Goal: Task Accomplishment & Management: Manage account settings

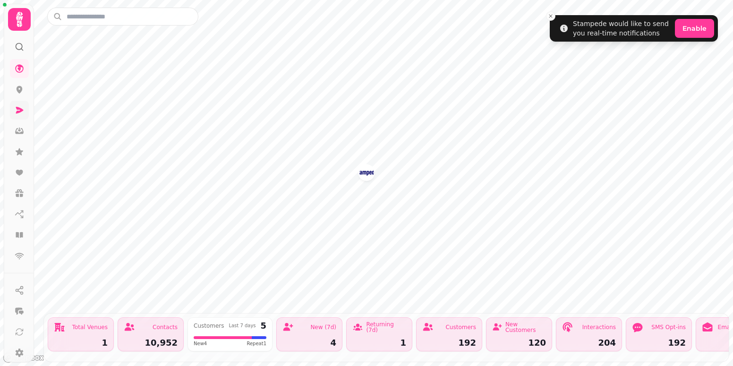
click at [15, 113] on link at bounding box center [19, 110] width 19 height 19
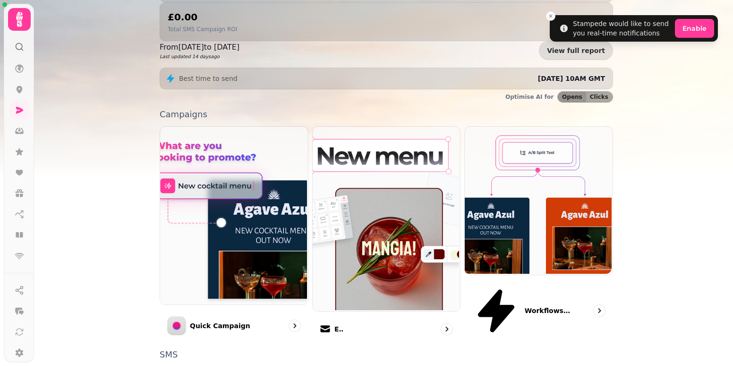
scroll to position [189, 0]
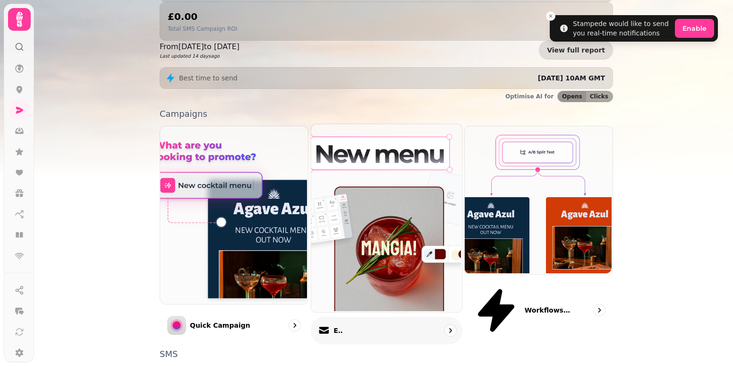
click at [363, 317] on div "Email" at bounding box center [387, 331] width 152 height 28
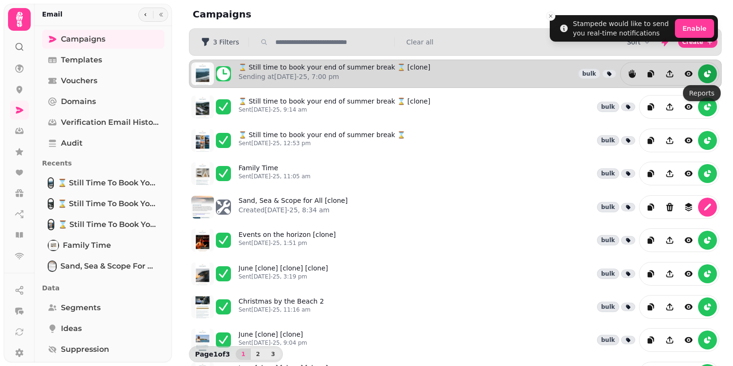
click at [698, 78] on button "reports" at bounding box center [707, 73] width 19 height 19
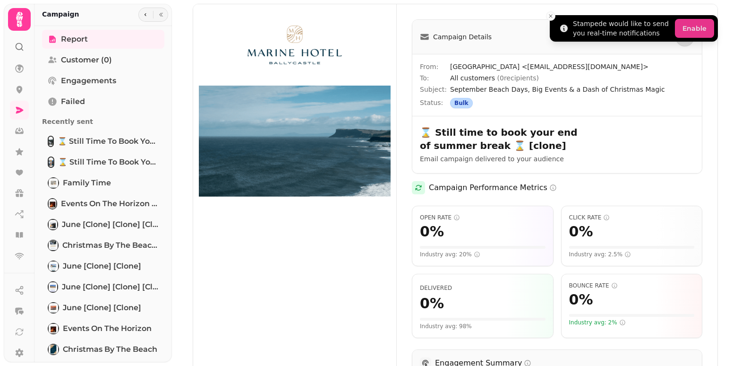
click at [696, 22] on button "Enable" at bounding box center [694, 28] width 39 height 19
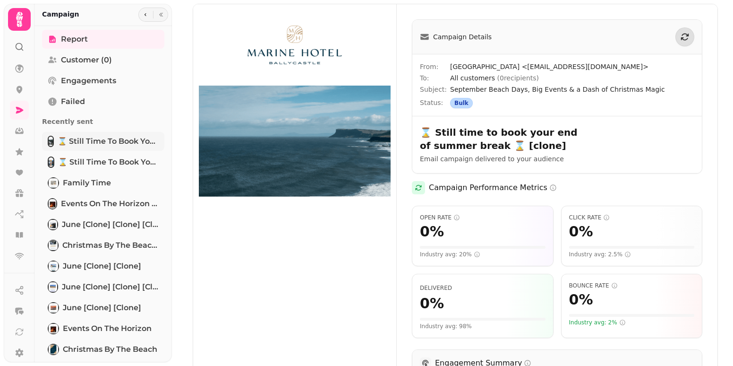
click at [49, 142] on img "Tabs" at bounding box center [51, 141] width 4 height 9
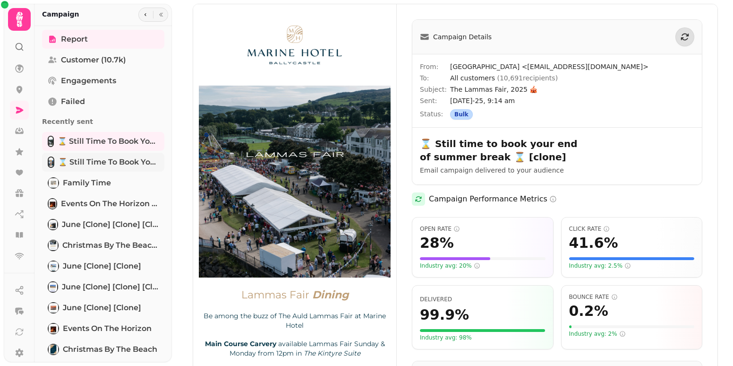
click at [83, 163] on span "⌛ Still time to book your end of summer break ⌛" at bounding box center [108, 161] width 101 height 11
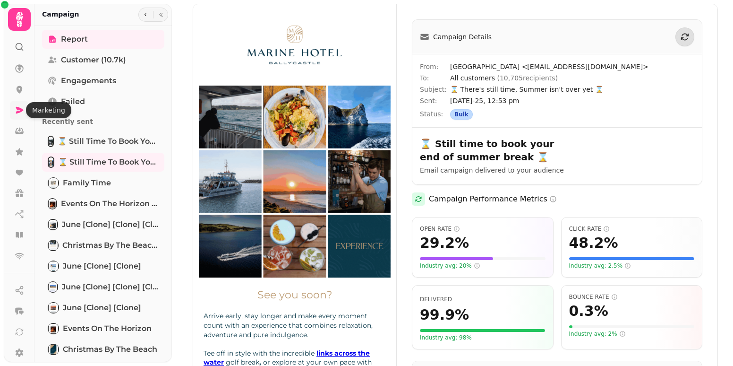
click at [20, 113] on icon at bounding box center [19, 109] width 9 height 9
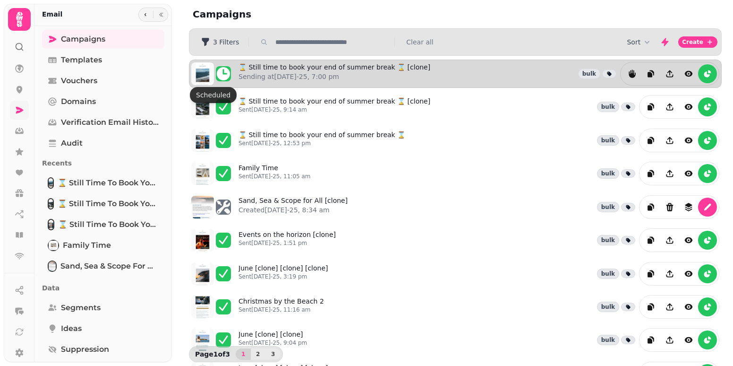
click at [224, 74] on icon at bounding box center [223, 73] width 13 height 13
click at [627, 71] on icon "reports" at bounding box center [631, 73] width 9 height 9
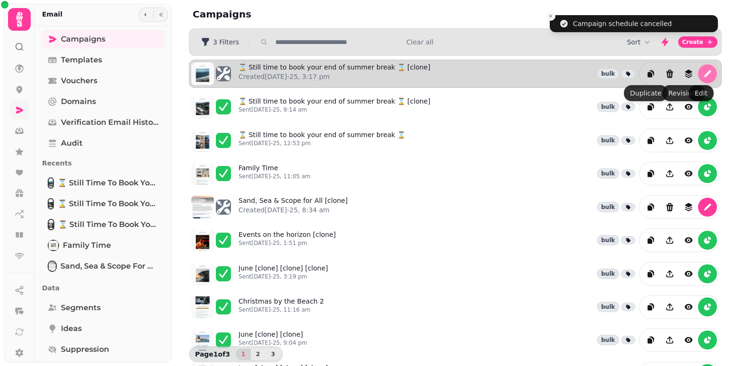
click at [704, 73] on icon "edit" at bounding box center [707, 73] width 7 height 7
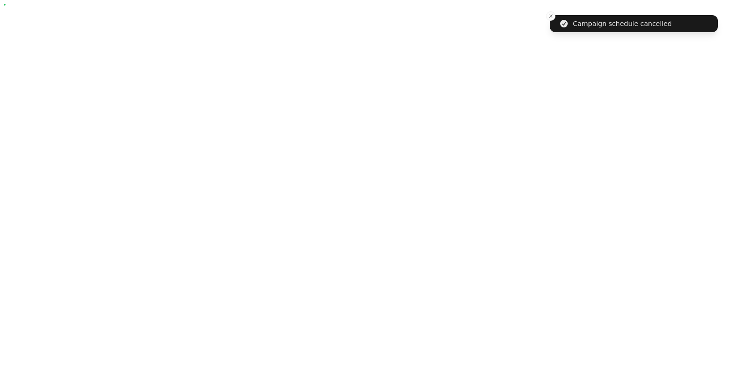
select select "**********"
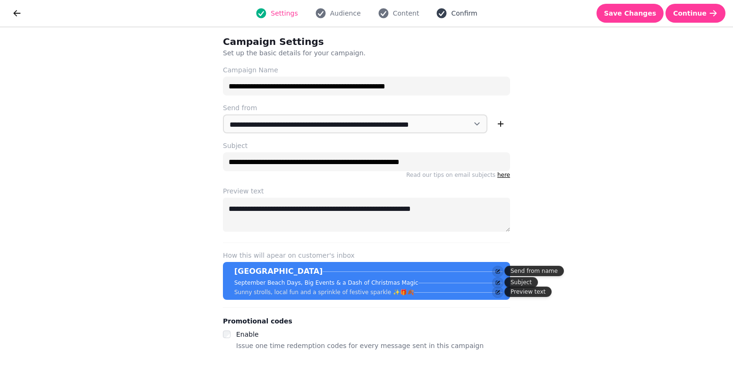
click at [468, 15] on span "Confirm" at bounding box center [464, 13] width 26 height 9
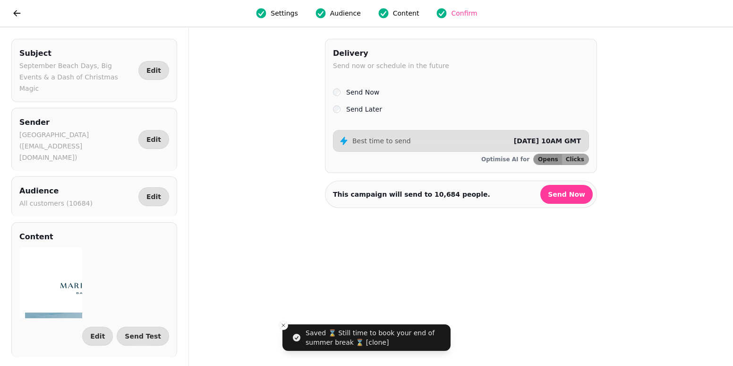
click at [405, 138] on div "Best time to send [DATE] 10AM GMT" at bounding box center [463, 140] width 249 height 9
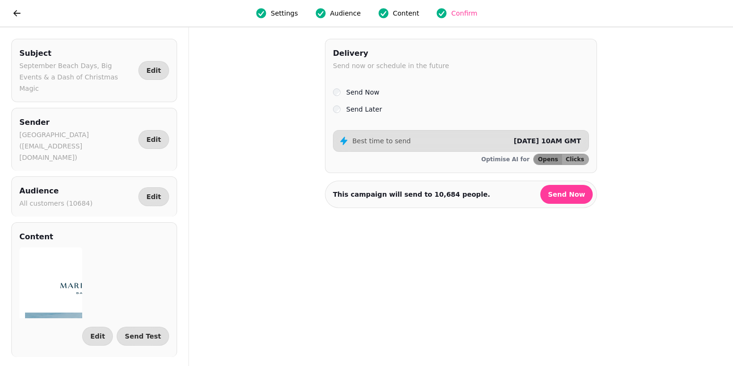
click at [346, 108] on label "Send Later" at bounding box center [364, 108] width 36 height 11
